Goal: Use online tool/utility: Utilize a website feature to perform a specific function

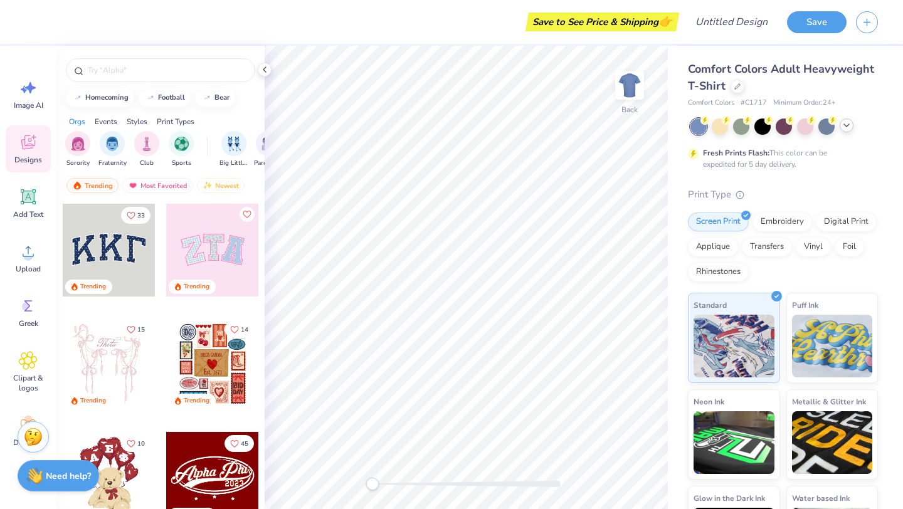
click at [844, 128] on icon at bounding box center [846, 125] width 10 height 10
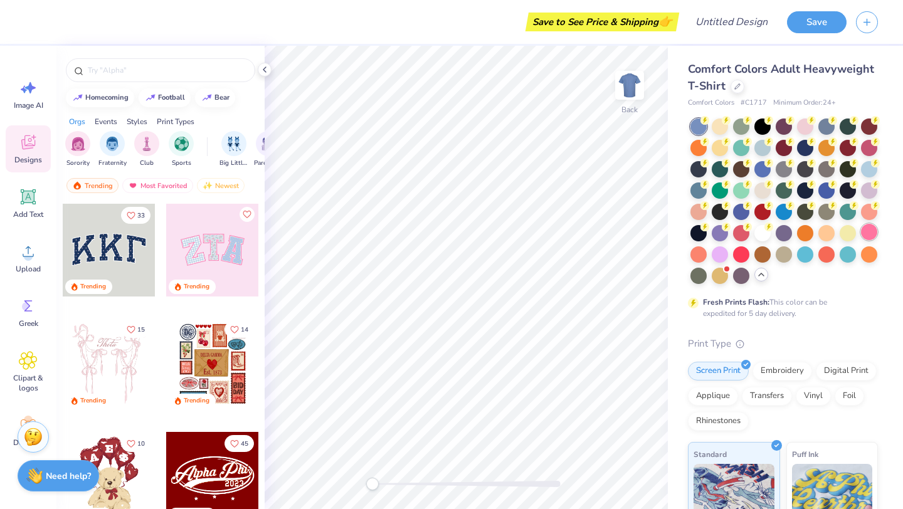
click at [868, 234] on div at bounding box center [869, 232] width 16 height 16
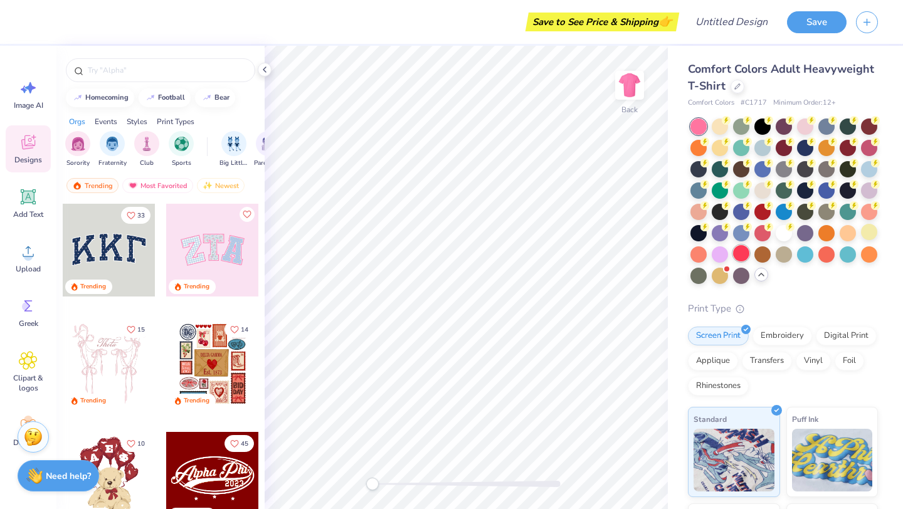
click at [742, 256] on div at bounding box center [741, 253] width 16 height 16
click at [699, 255] on div at bounding box center [698, 253] width 16 height 16
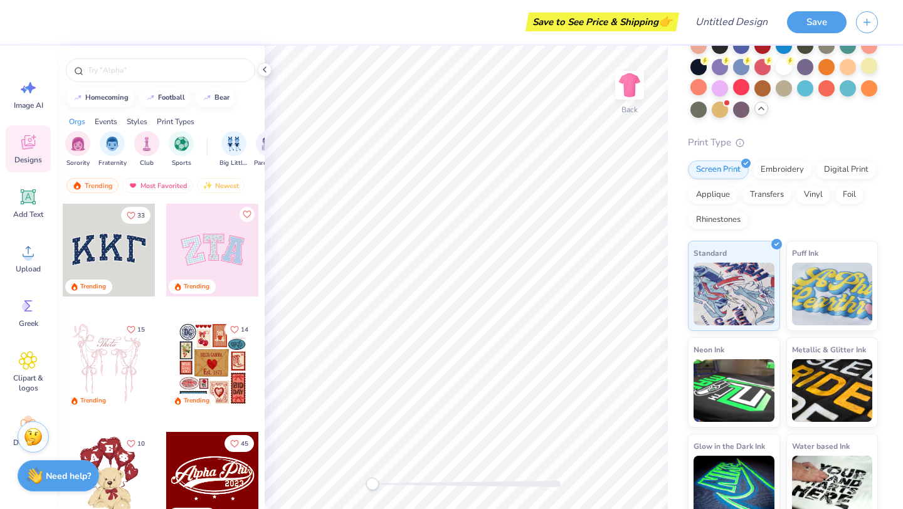
scroll to position [181, 0]
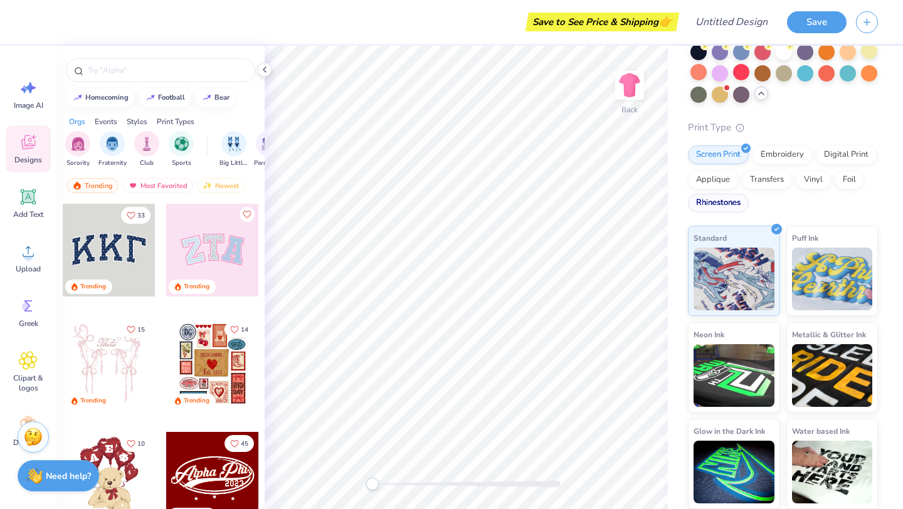
click at [728, 197] on div "Rhinestones" at bounding box center [718, 203] width 61 height 19
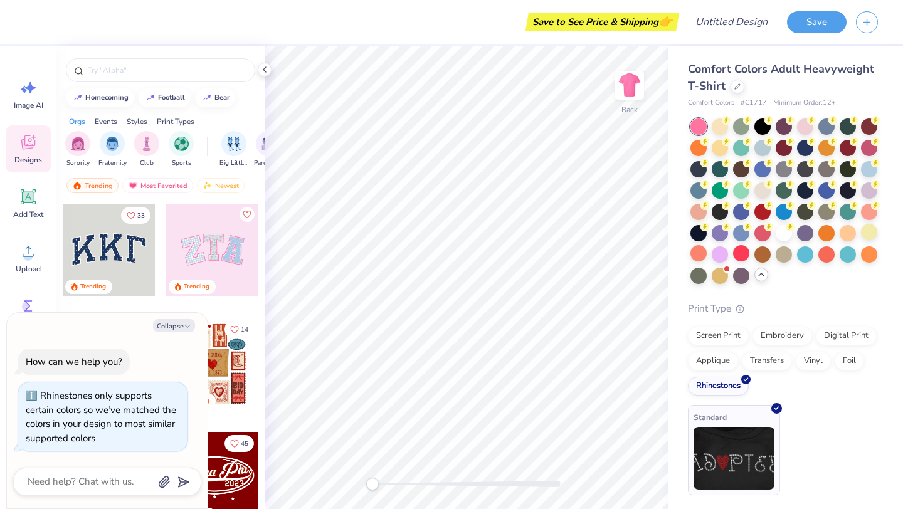
click at [728, 435] on img at bounding box center [733, 458] width 81 height 63
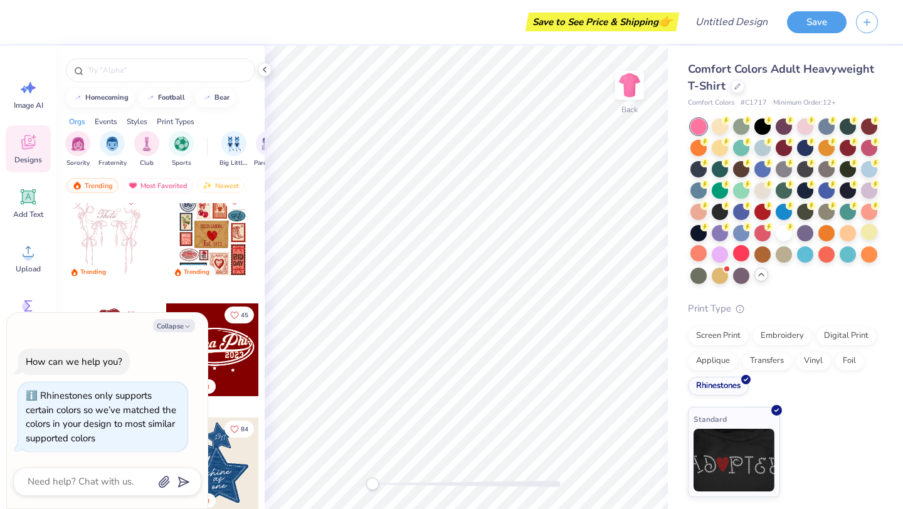
scroll to position [128, 0]
click at [175, 325] on button "Collapse" at bounding box center [174, 325] width 42 height 13
type textarea "x"
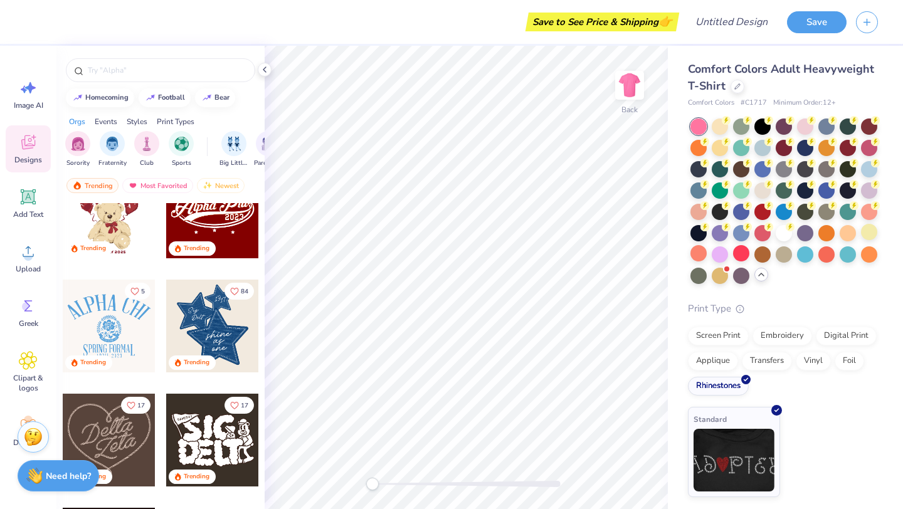
scroll to position [236, 0]
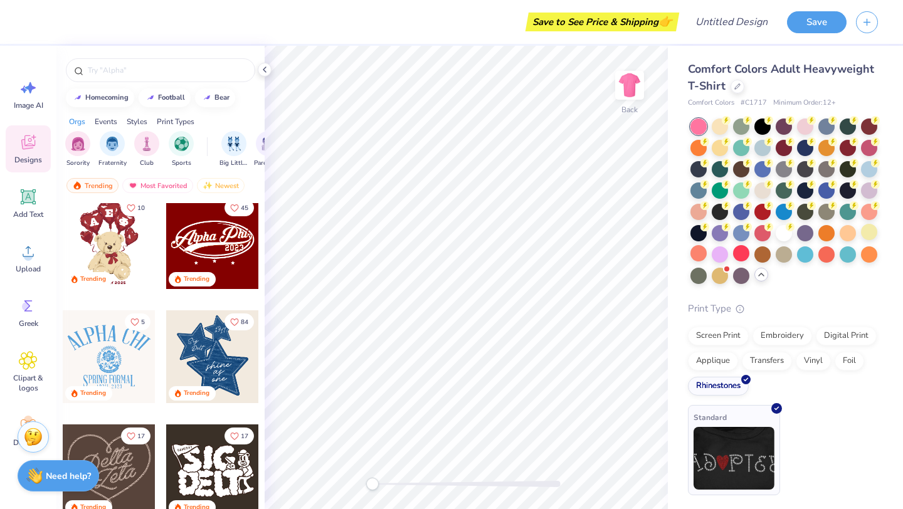
click at [726, 448] on img at bounding box center [733, 458] width 81 height 63
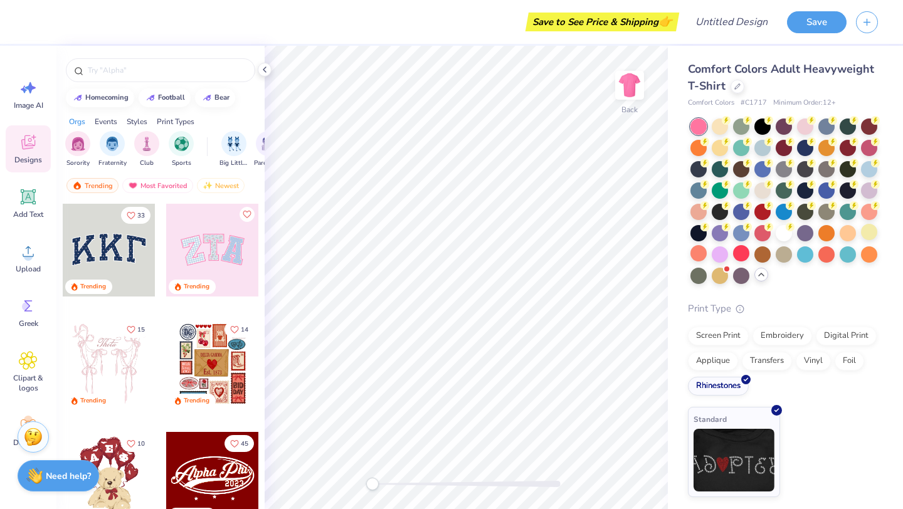
scroll to position [1, 0]
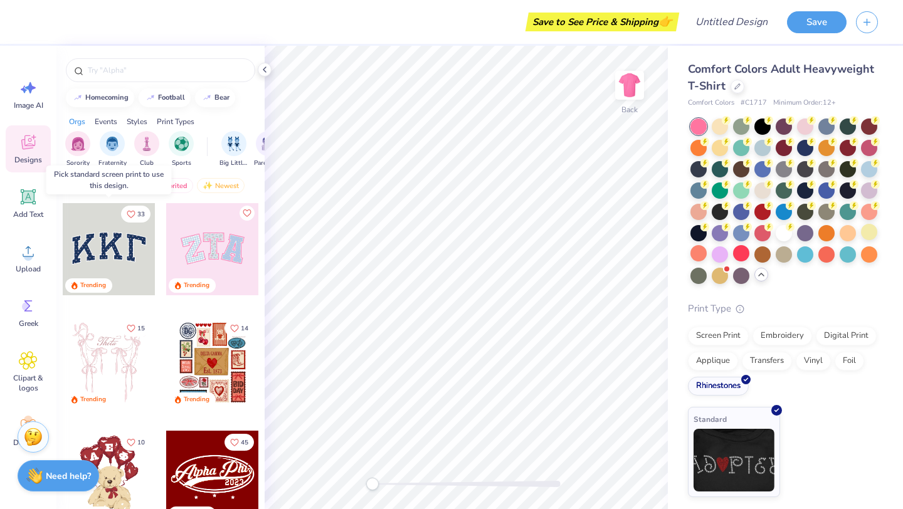
click at [116, 241] on div at bounding box center [109, 248] width 93 height 93
click at [726, 455] on img at bounding box center [733, 458] width 81 height 63
click at [32, 197] on icon at bounding box center [29, 197] width 12 height 12
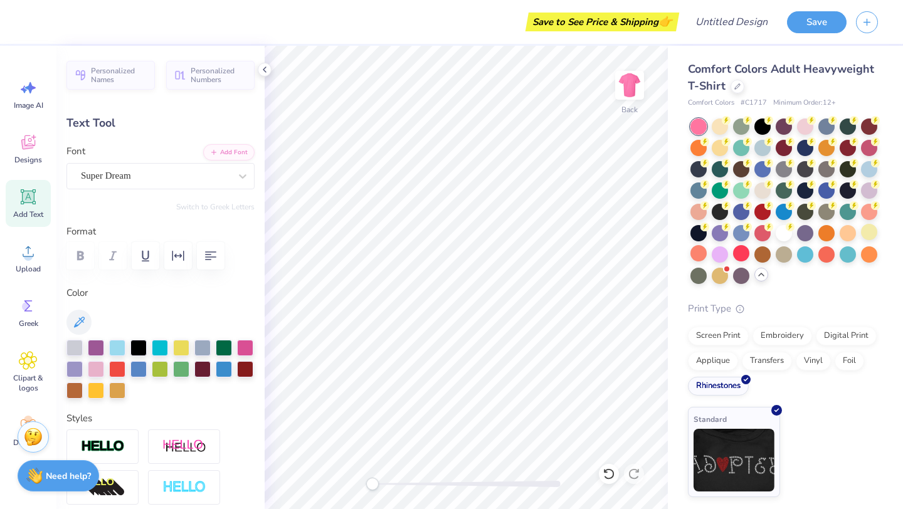
type textarea "big"
click at [736, 455] on img at bounding box center [733, 458] width 81 height 63
click at [711, 435] on img at bounding box center [733, 458] width 81 height 63
click at [712, 436] on img at bounding box center [733, 458] width 81 height 63
click at [723, 125] on div at bounding box center [719, 125] width 16 height 16
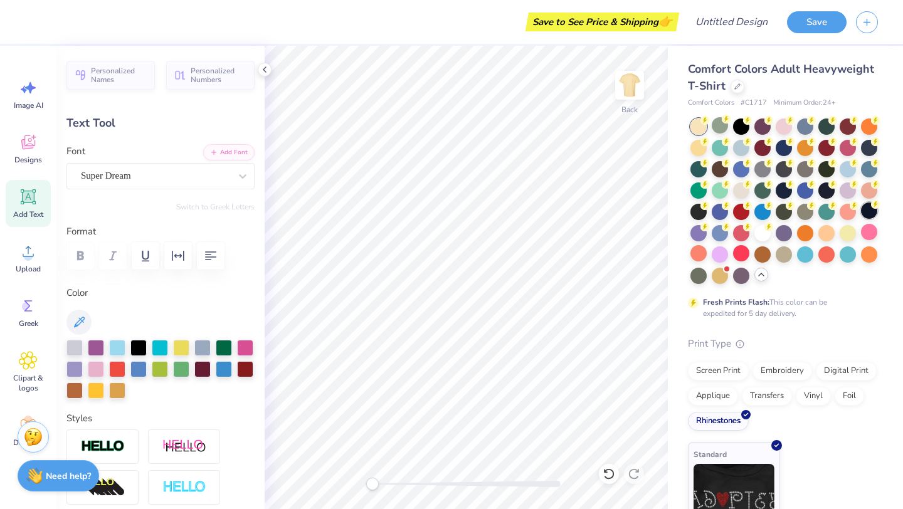
click at [872, 211] on div at bounding box center [869, 210] width 16 height 16
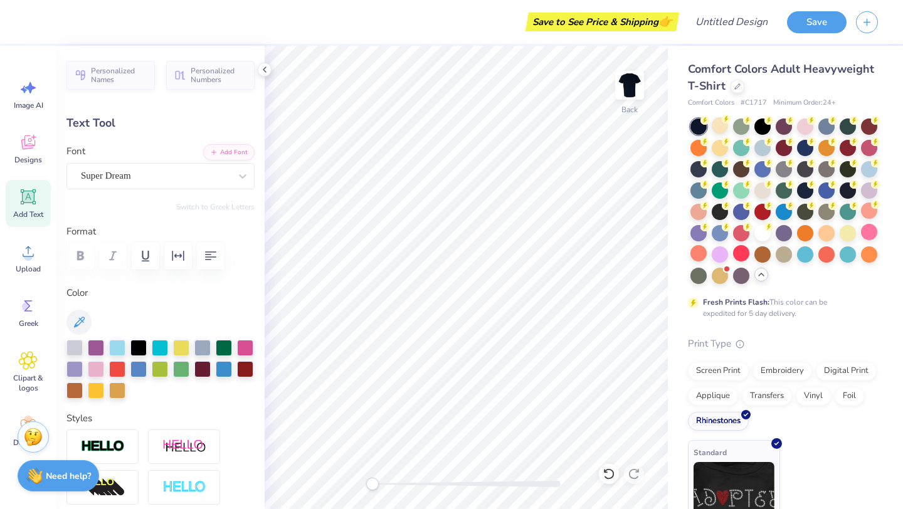
click at [705, 487] on img at bounding box center [733, 493] width 81 height 63
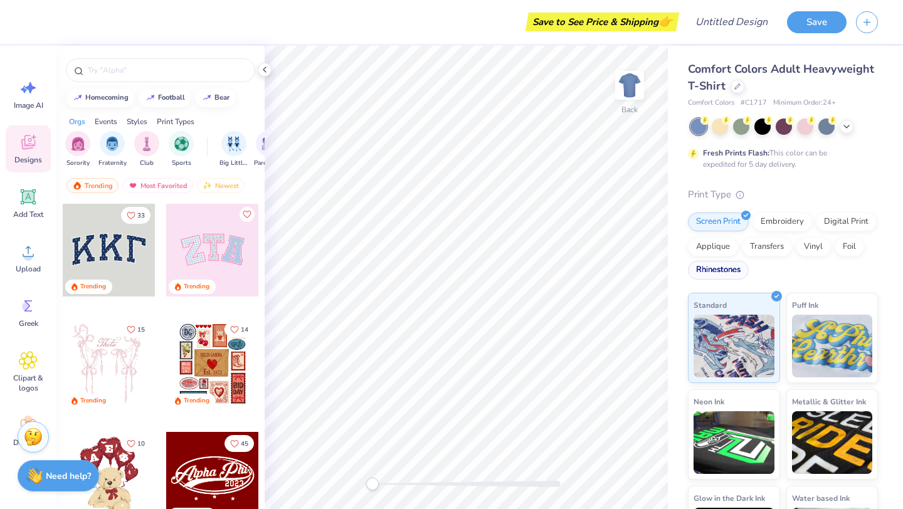
click at [727, 268] on div "Rhinestones" at bounding box center [718, 270] width 61 height 19
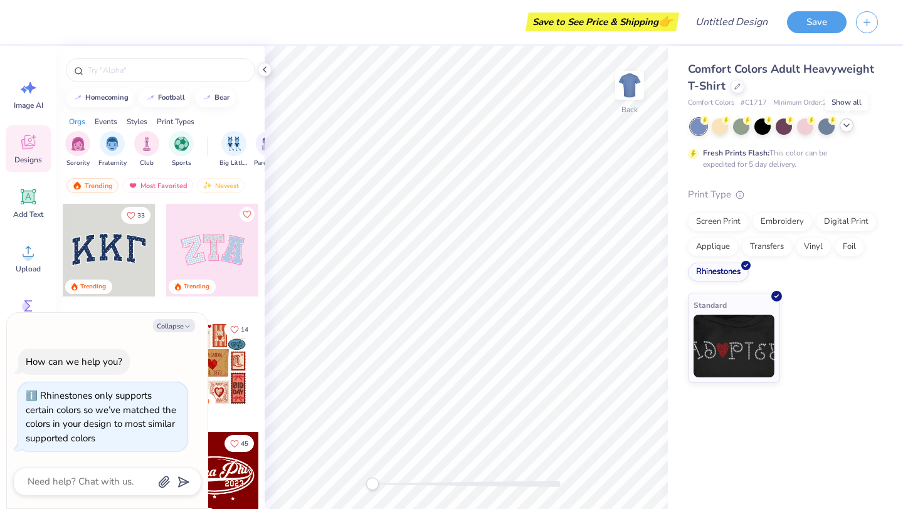
click at [847, 127] on icon at bounding box center [846, 125] width 10 height 10
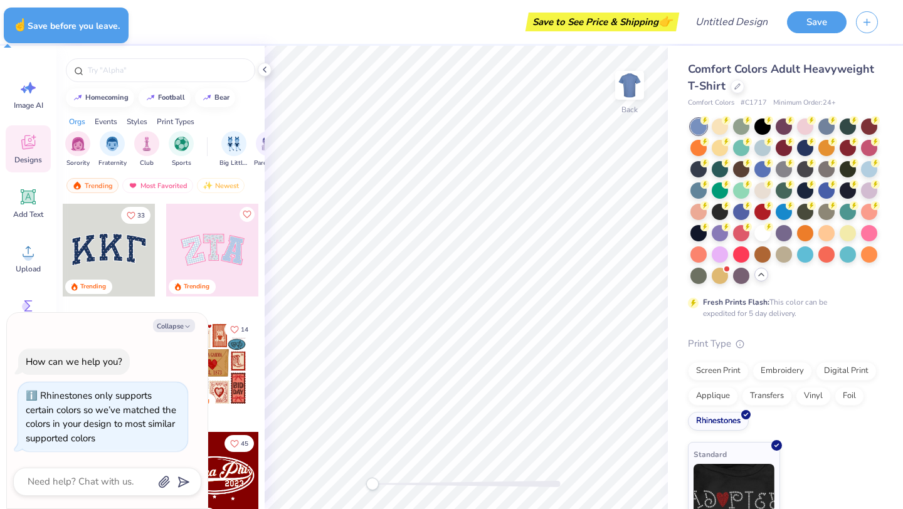
type textarea "x"
